Goal: Task Accomplishment & Management: Manage account settings

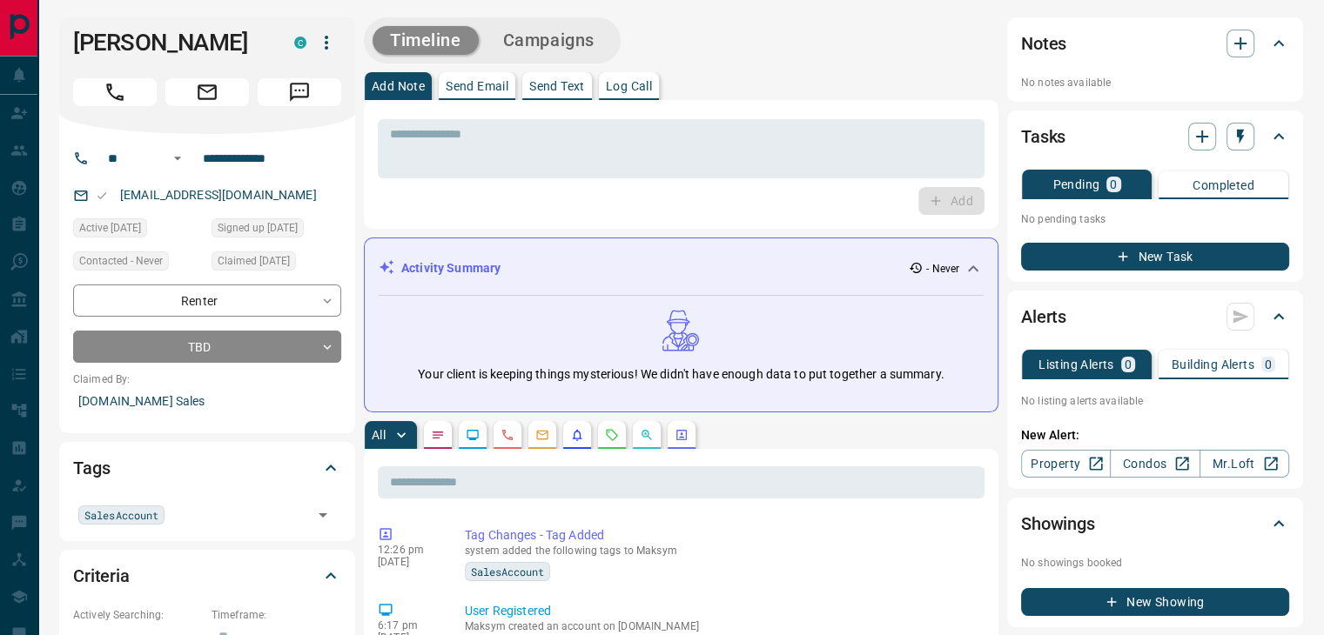
click at [327, 43] on icon "button" at bounding box center [326, 43] width 3 height 14
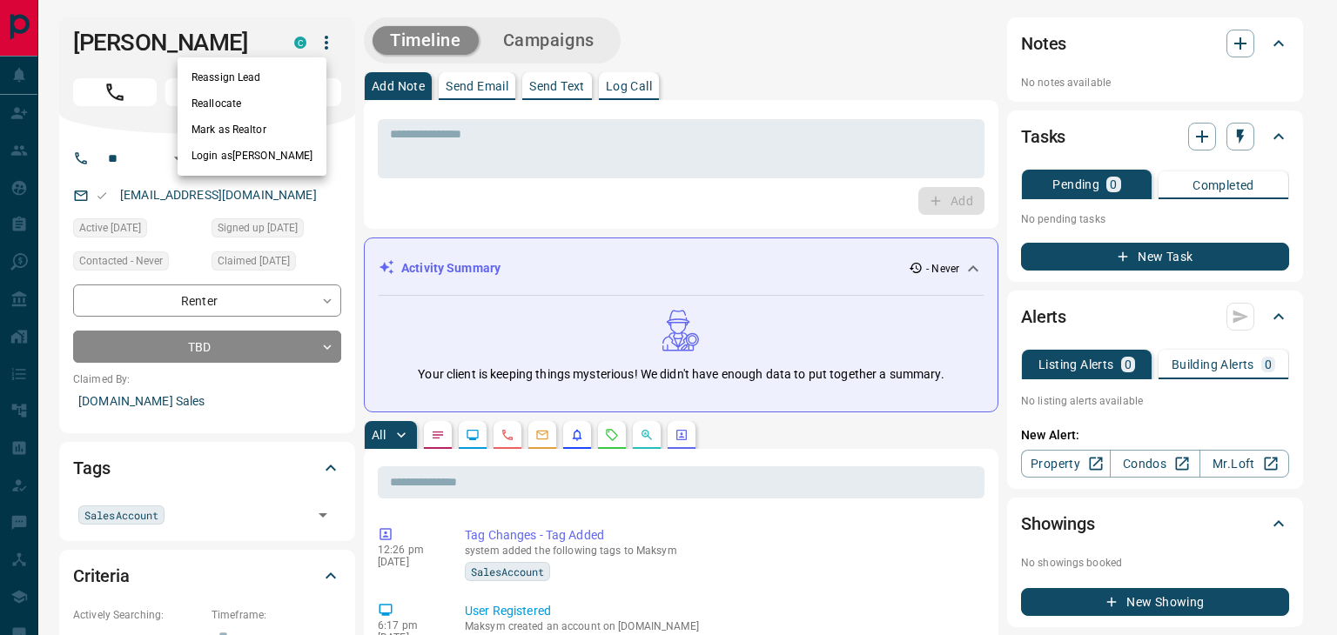
click at [266, 83] on li "Reassign Lead" at bounding box center [252, 77] width 149 height 26
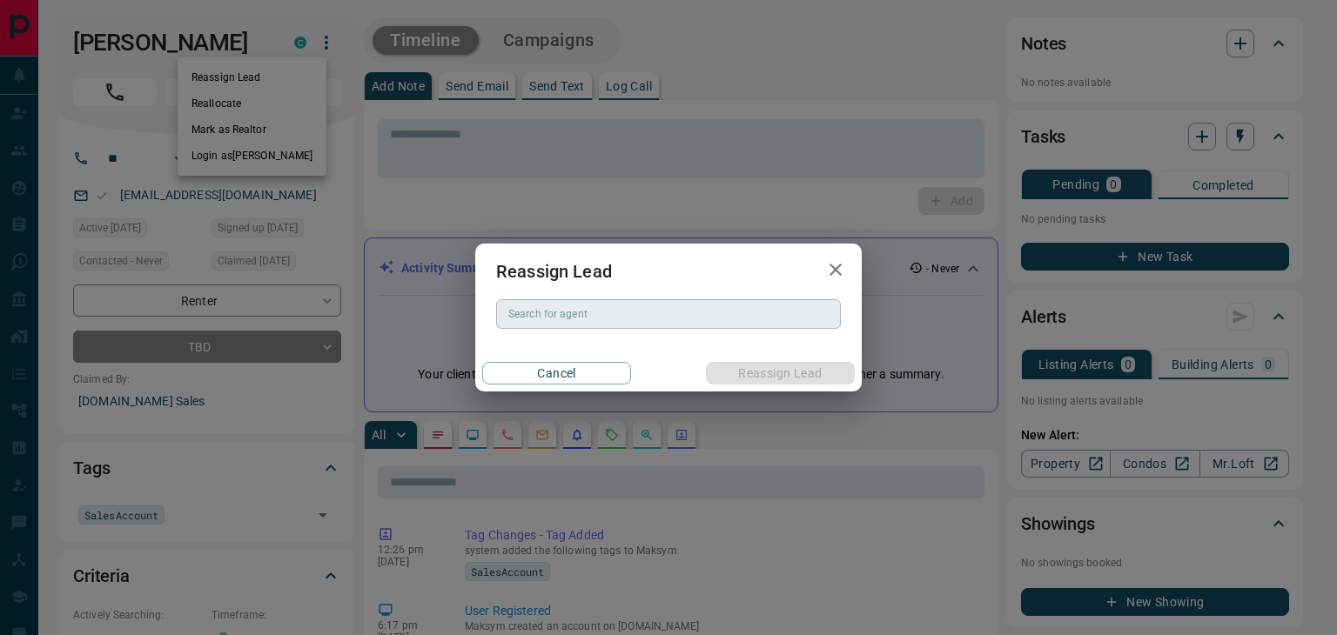
click at [574, 321] on input "Search for agent" at bounding box center [667, 314] width 332 height 19
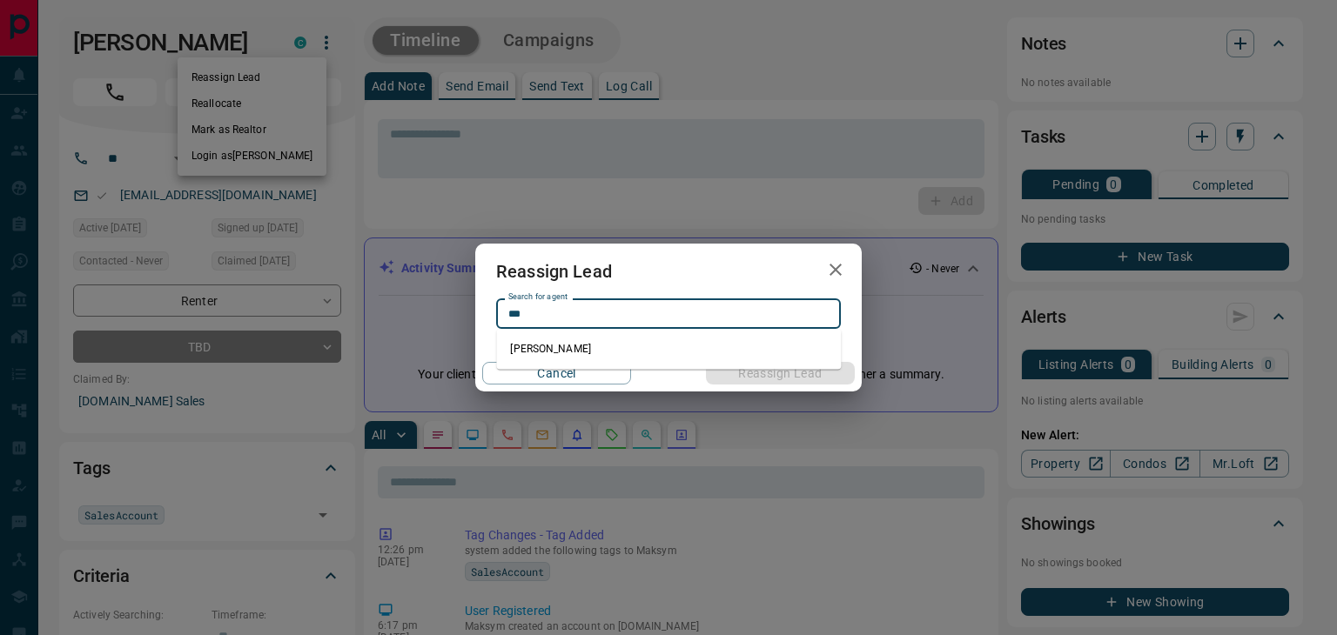
click at [585, 352] on li "[PERSON_NAME]" at bounding box center [668, 349] width 345 height 26
type input "**********"
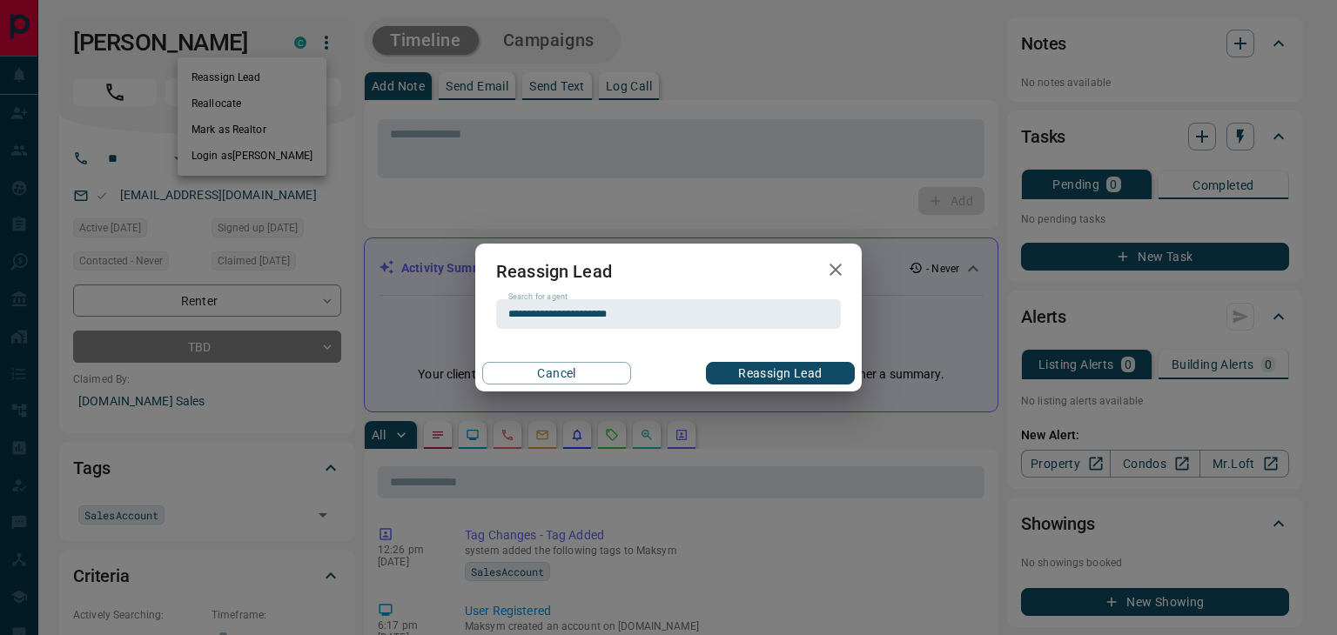
click at [751, 369] on button "Reassign Lead" at bounding box center [780, 373] width 149 height 23
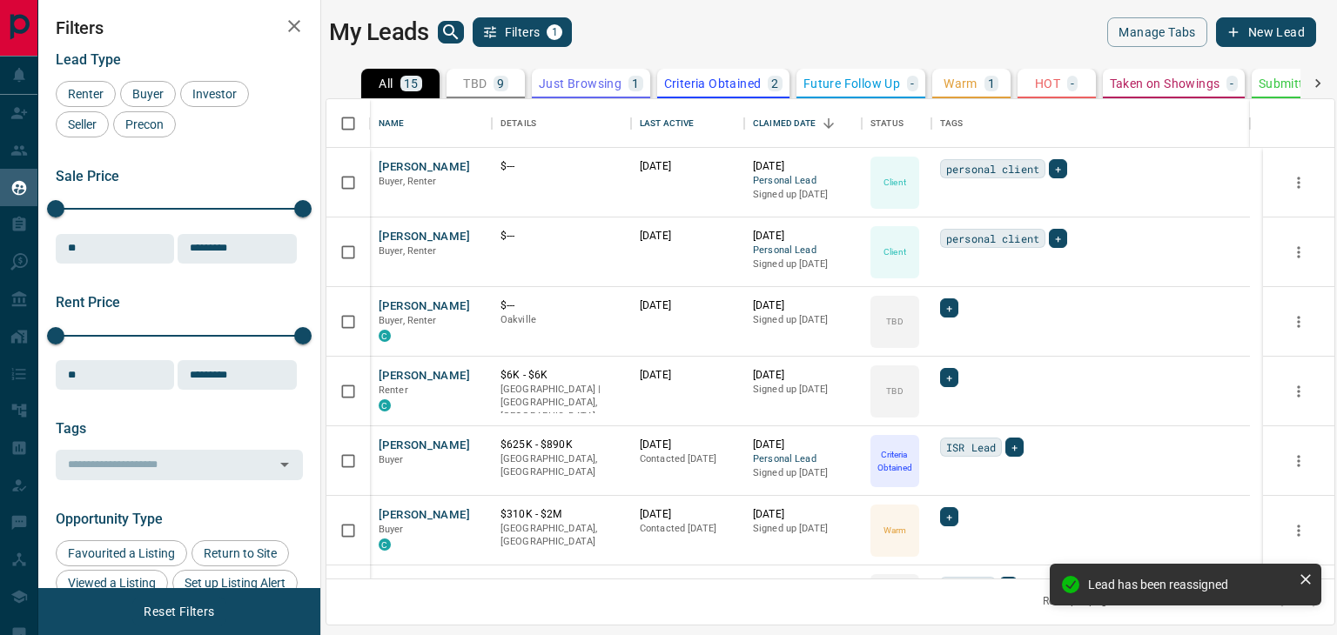
scroll to position [466, 995]
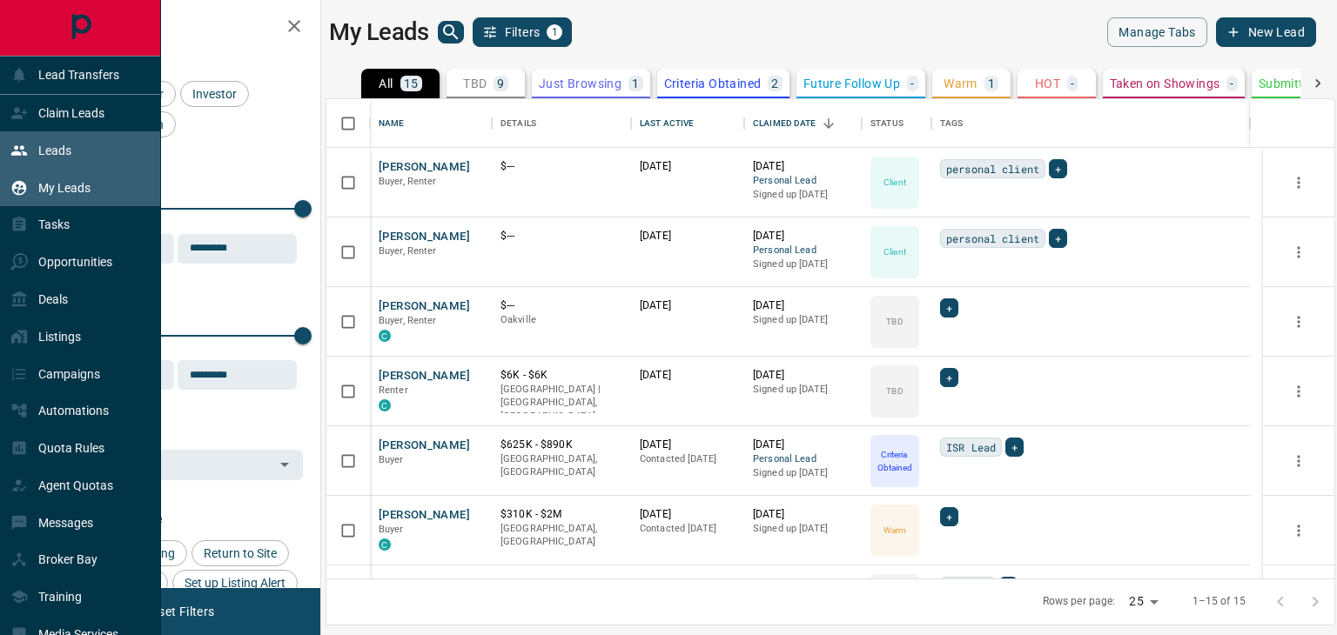
click at [84, 138] on div "Leads" at bounding box center [80, 149] width 161 height 37
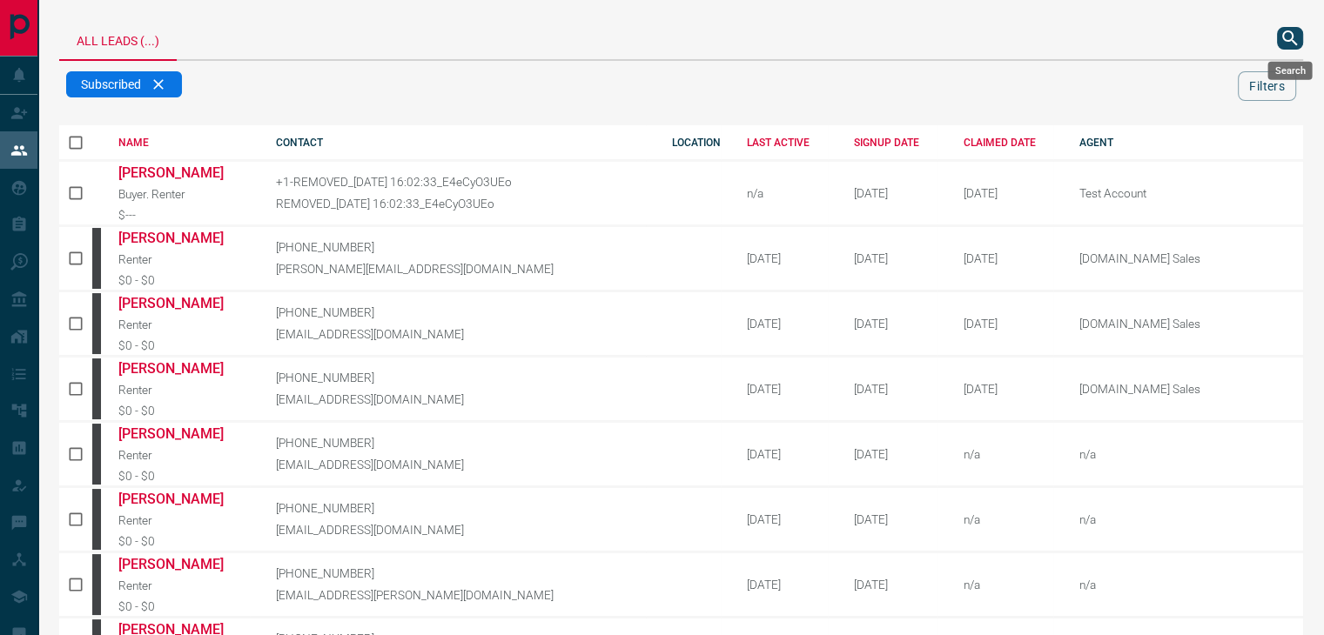
click at [1288, 39] on icon "search button" at bounding box center [1289, 38] width 21 height 21
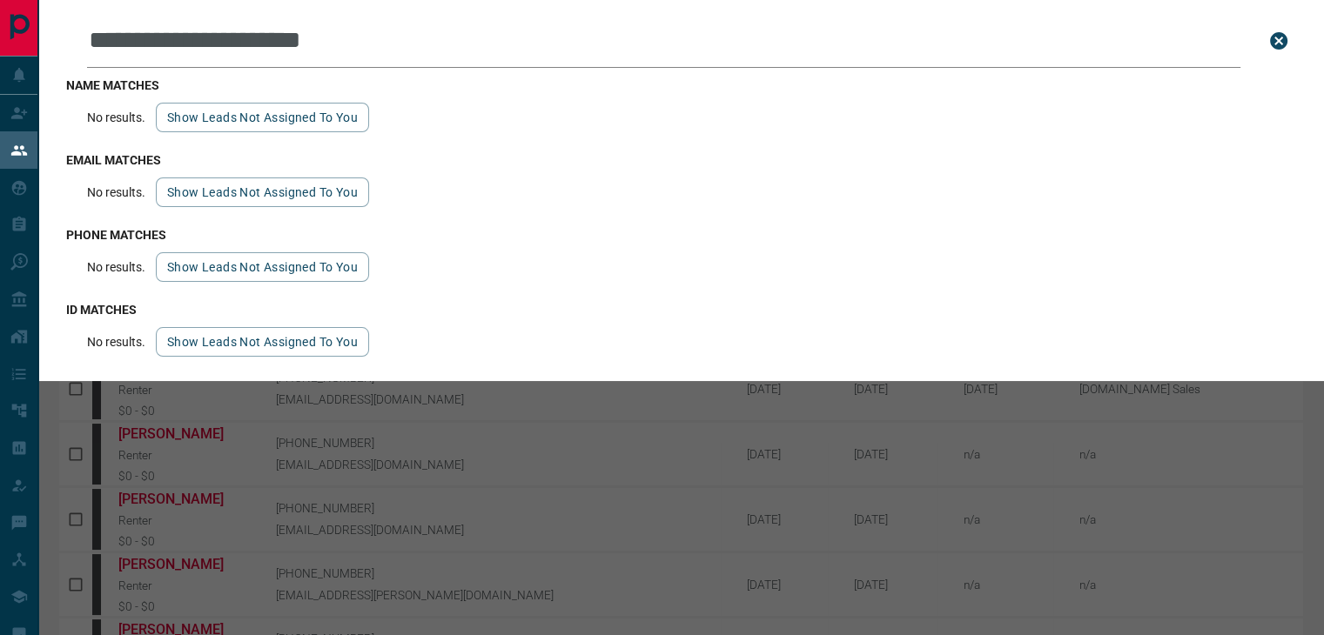
type input "**********"
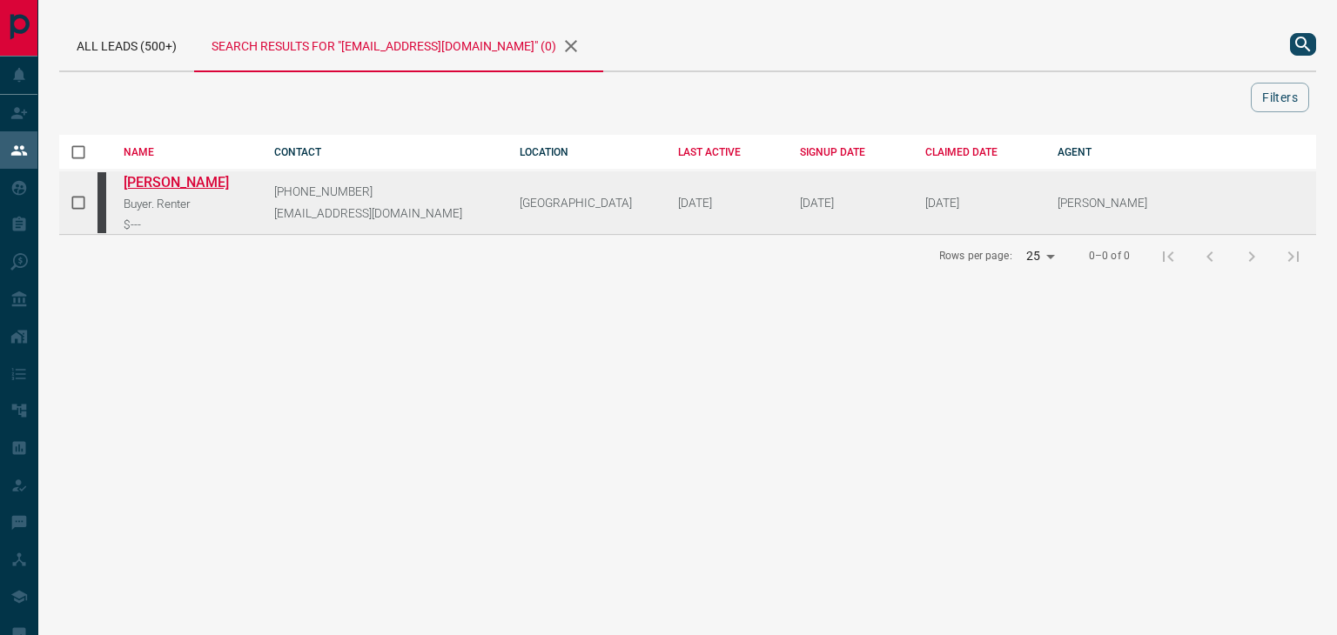
click at [173, 181] on link "[PERSON_NAME]" at bounding box center [186, 182] width 124 height 17
